Goal: Check status

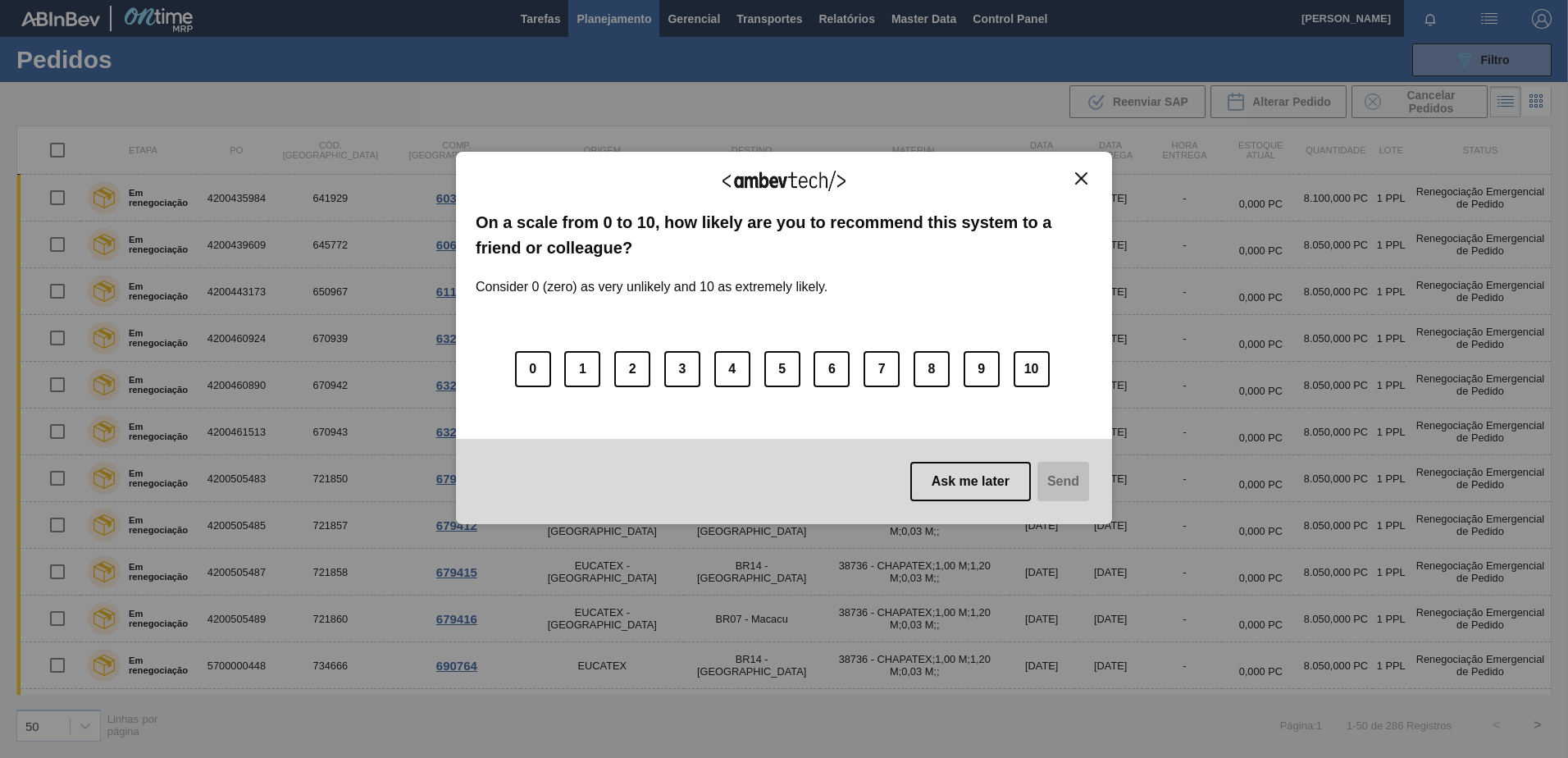
click at [1094, 178] on div "We appreciate your feedback! On a scale from 0 to 10, how likely are you to rec…" at bounding box center [784, 338] width 656 height 373
click at [1079, 178] on img "Close" at bounding box center [1081, 178] width 12 height 12
click at [1079, 178] on td "[DATE]" at bounding box center [1110, 198] width 73 height 47
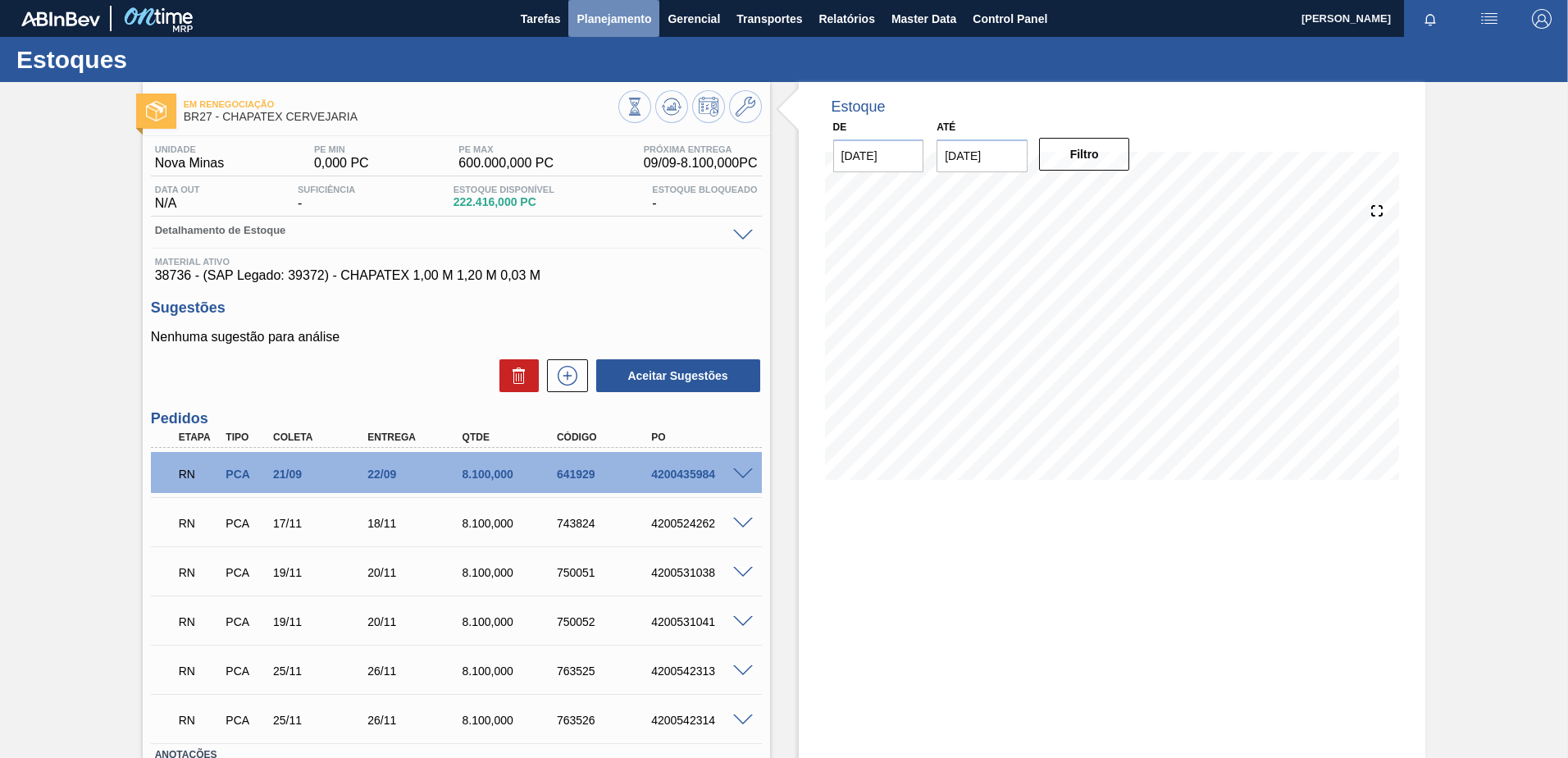
click at [638, 24] on span "Planejamento" at bounding box center [614, 18] width 74 height 20
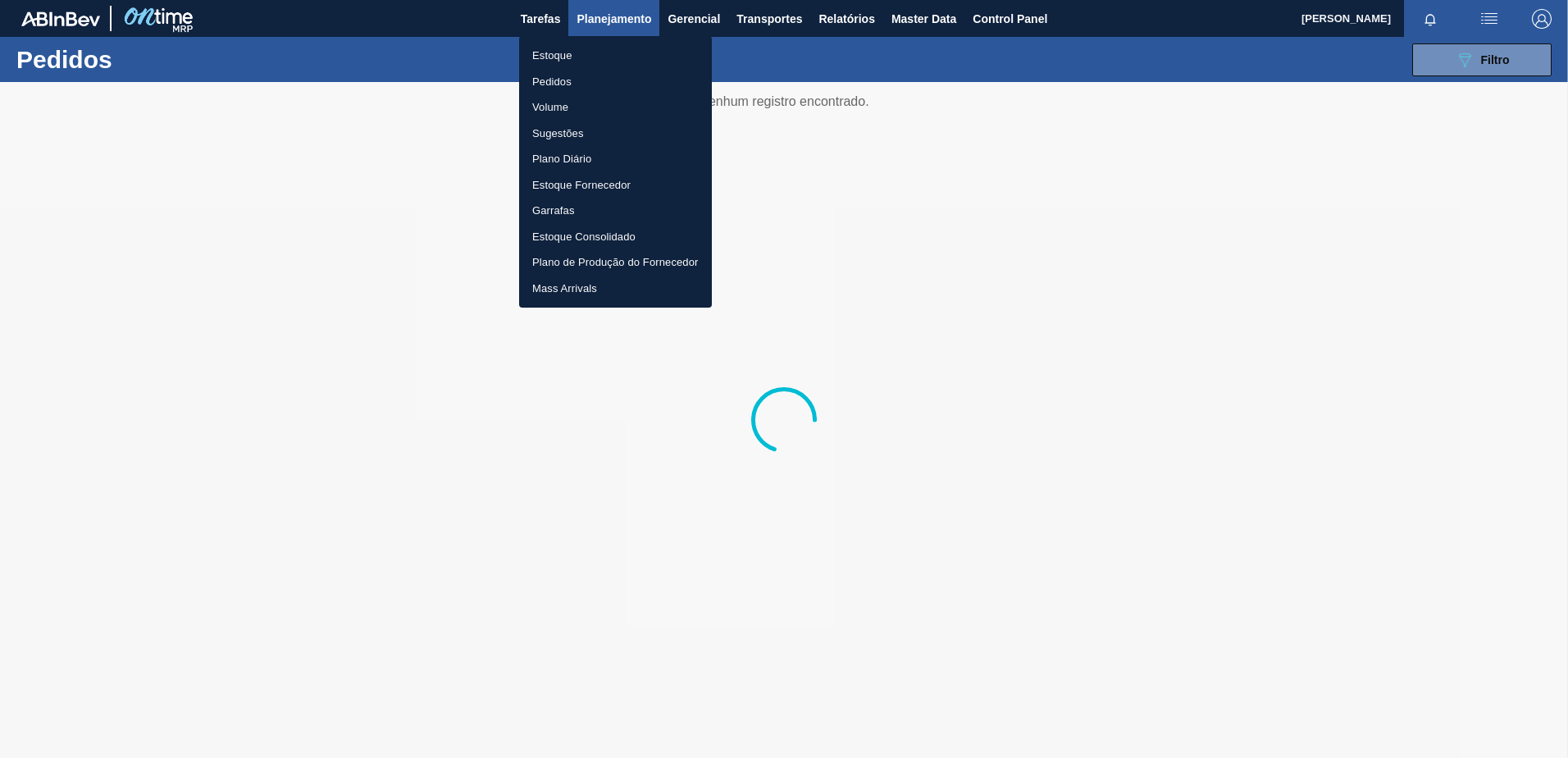
click at [319, 46] on div at bounding box center [784, 379] width 1568 height 758
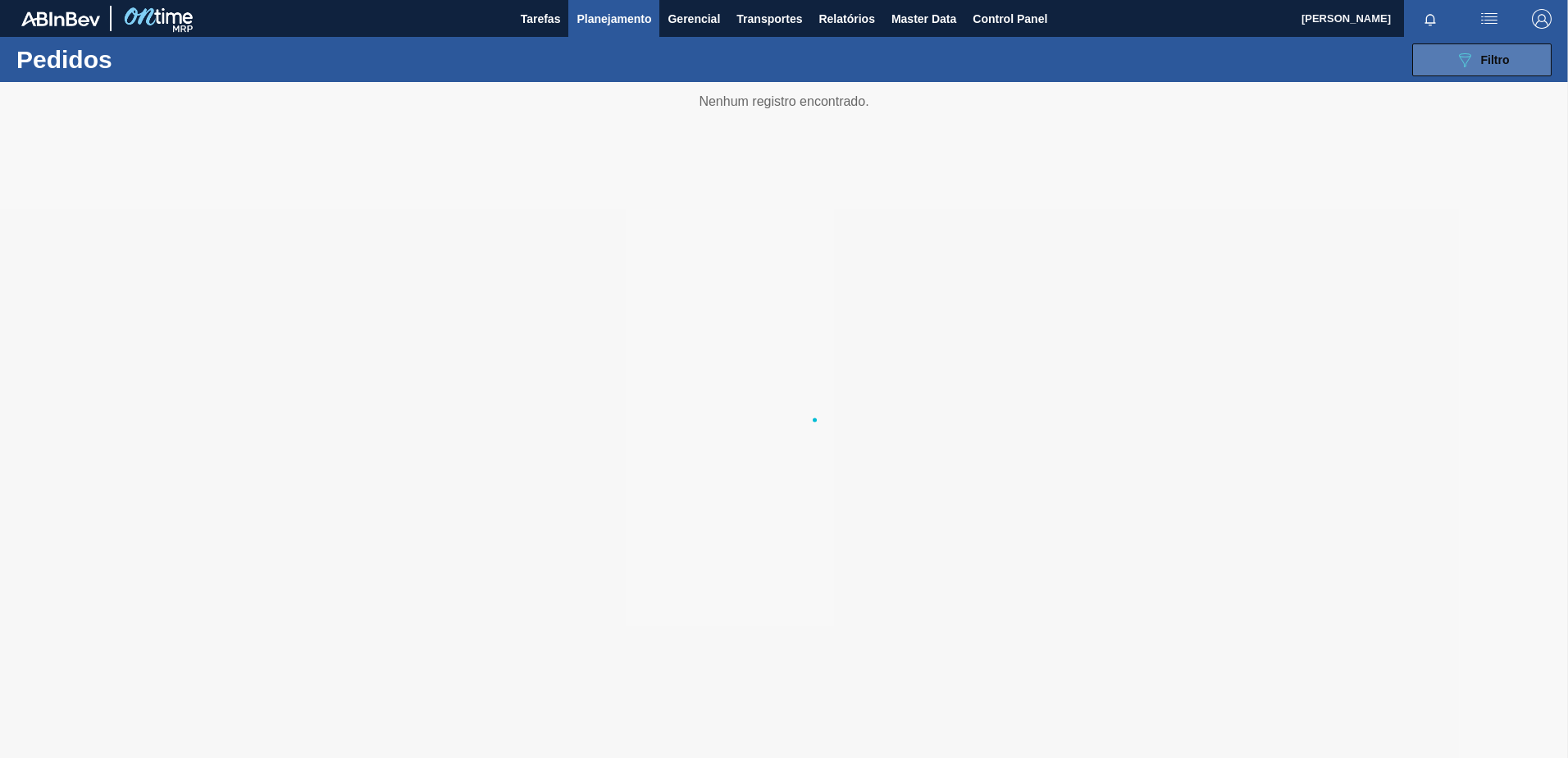
click at [1500, 58] on span "Filtro" at bounding box center [1494, 60] width 29 height 13
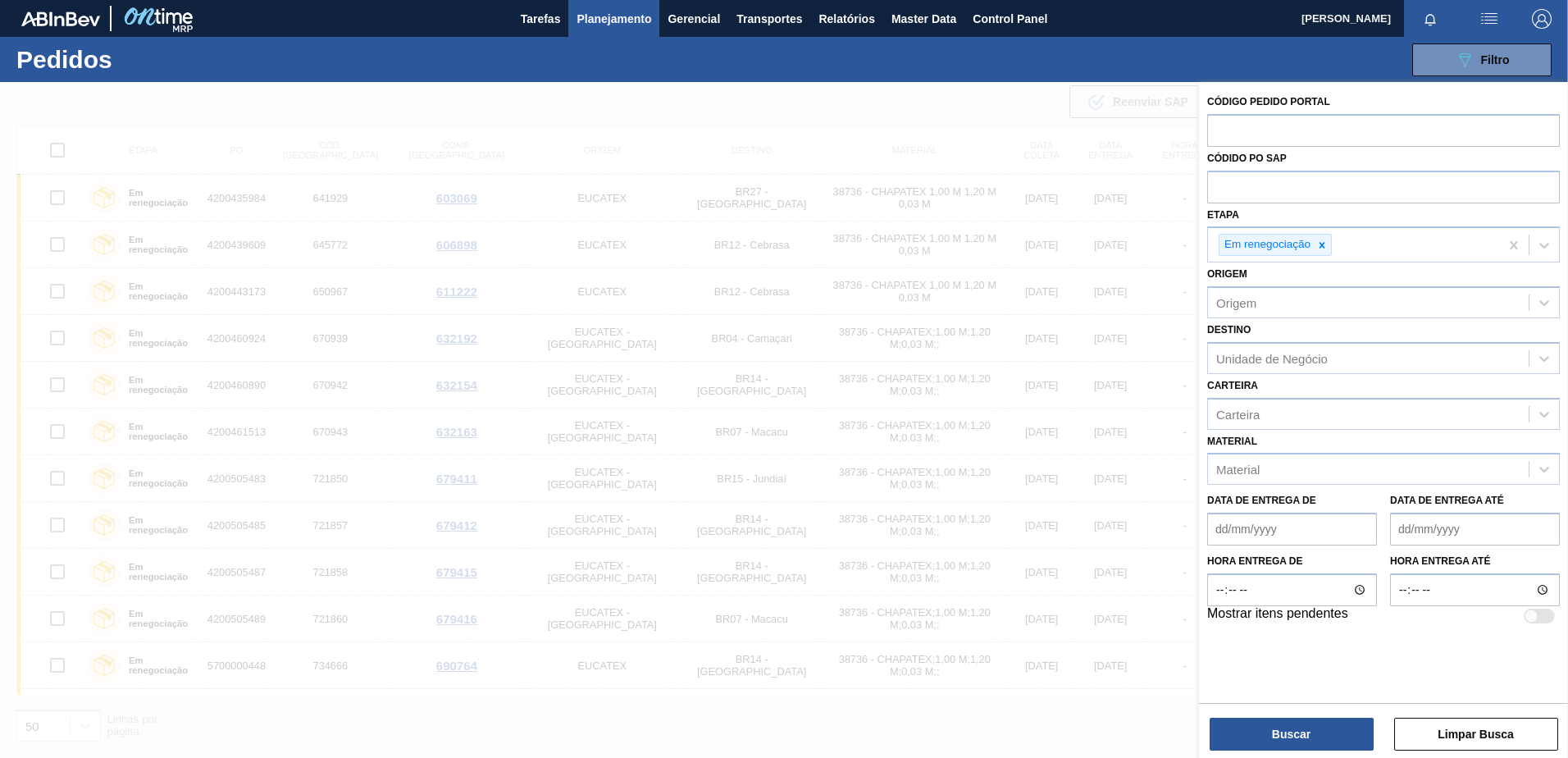
click at [976, 67] on div "089F7B8B-B2A5-4AFE-B5C0-19BA573D28AC Filtro Código Pedido Portal Códido PO SAP …" at bounding box center [910, 60] width 1298 height 49
click at [942, 59] on div "089F7B8B-B2A5-4AFE-B5C0-19BA573D28AC Filtro Código Pedido Portal Códido PO SAP …" at bounding box center [910, 60] width 1298 height 49
click at [899, 86] on div at bounding box center [784, 461] width 1568 height 758
